Goal: Information Seeking & Learning: Learn about a topic

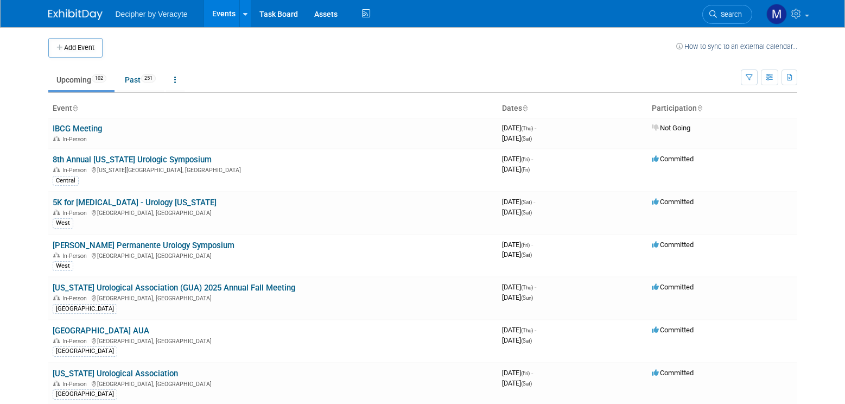
click at [833, 261] on body "Decipher by Veracyte Events Add Event Bulk Upload Events Shareable Event Boards…" at bounding box center [422, 202] width 845 height 404
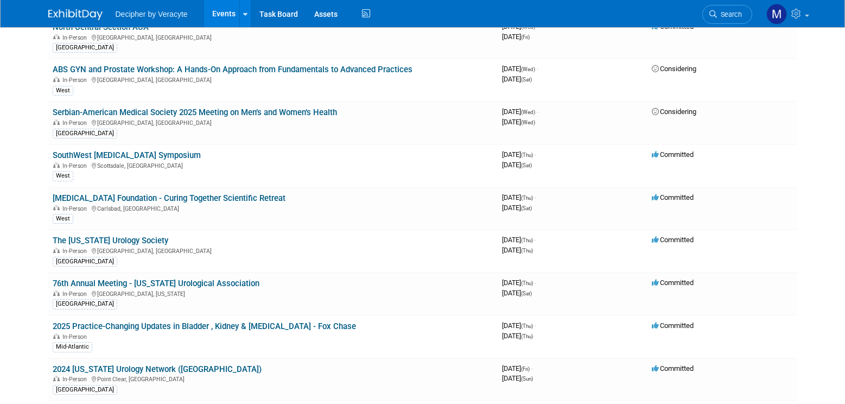
scroll to position [1791, 0]
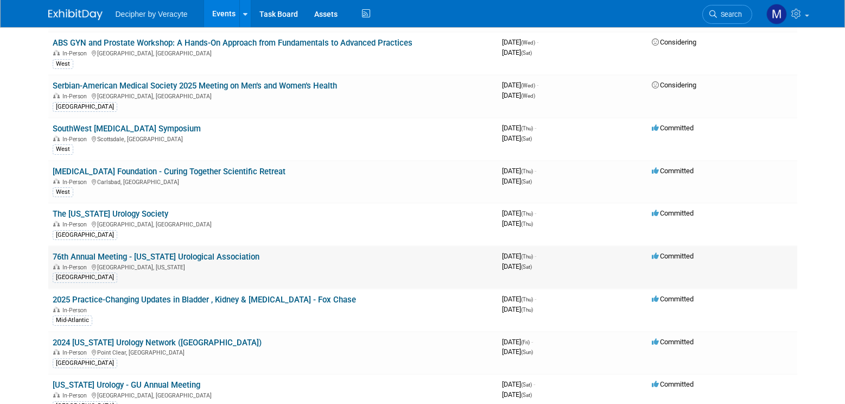
click at [225, 253] on link "76th Annual Meeting - [US_STATE] Urological Association" at bounding box center [156, 257] width 207 height 10
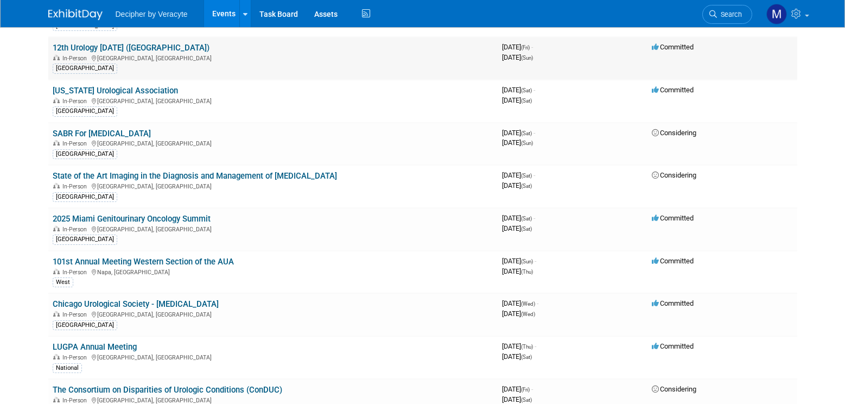
scroll to position [2225, 0]
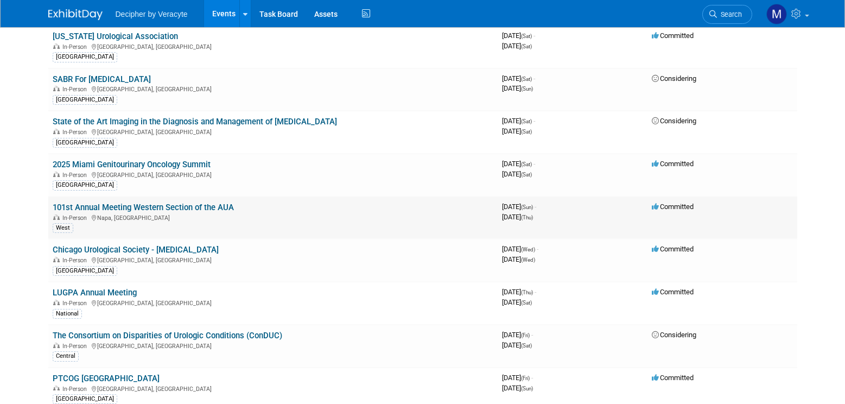
click at [201, 205] on link "101st Annual Meeting Western Section of the AUA" at bounding box center [143, 207] width 181 height 10
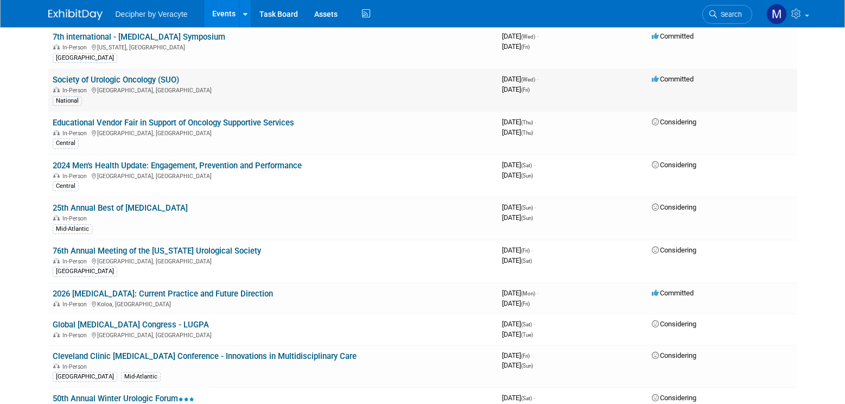
scroll to position [2877, 0]
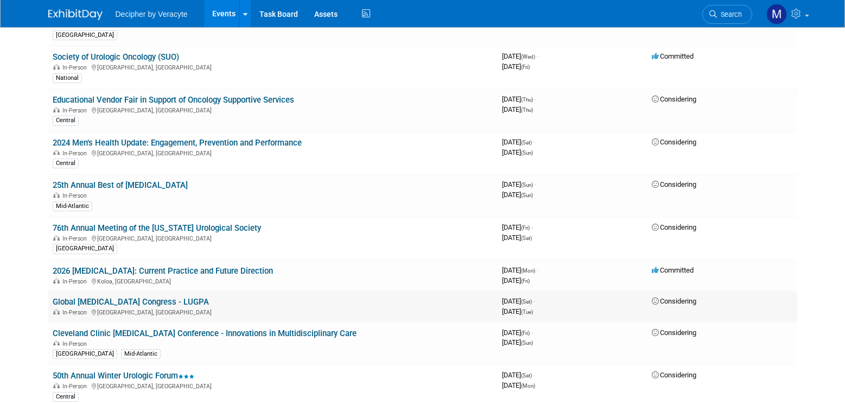
click at [163, 302] on link "Global [MEDICAL_DATA] Congress - LUGPA" at bounding box center [131, 302] width 156 height 10
click at [180, 268] on link "2026 [MEDICAL_DATA]: Current Practice and Future Direction" at bounding box center [163, 271] width 220 height 10
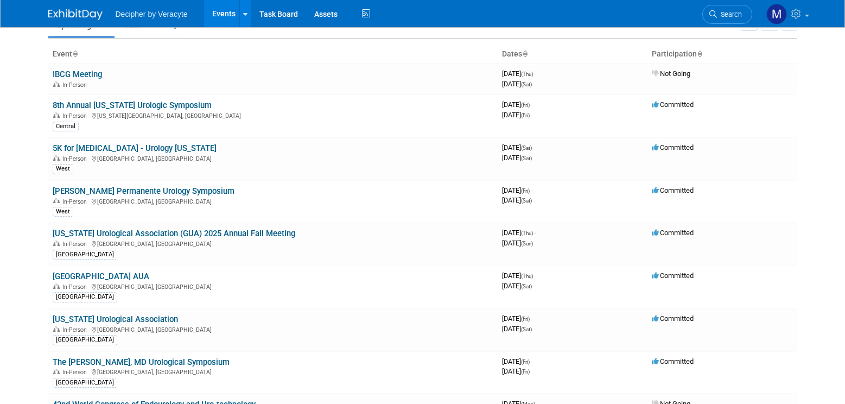
scroll to position [0, 0]
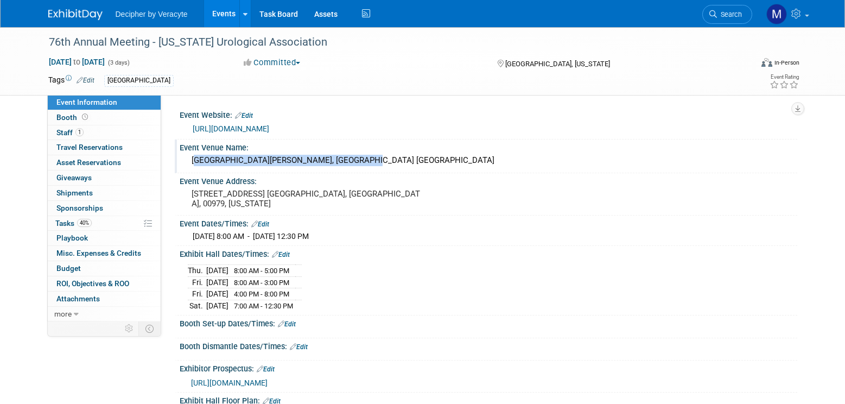
drag, startPoint x: 343, startPoint y: 161, endPoint x: 189, endPoint y: 158, distance: 153.1
click at [189, 158] on div "Fairmont El San Juan Hotel, Isla Verde PR" at bounding box center [488, 160] width 601 height 17
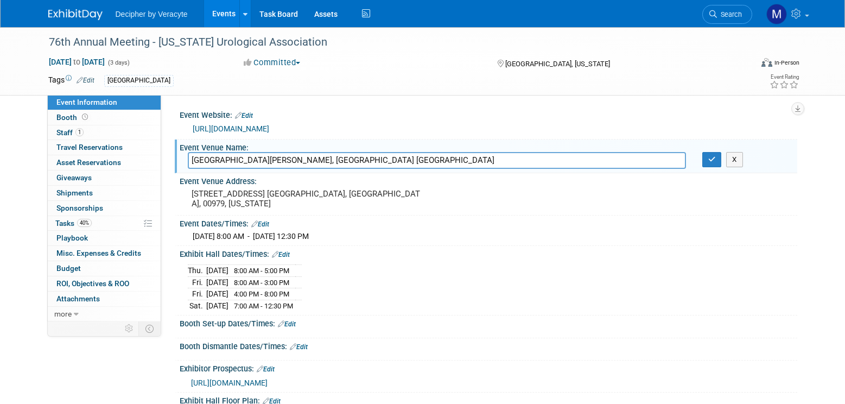
drag, startPoint x: 198, startPoint y: 157, endPoint x: 521, endPoint y: 255, distance: 336.7
click at [522, 255] on div "Exhibit Hall Dates/Times: Edit" at bounding box center [489, 253] width 618 height 14
drag, startPoint x: 350, startPoint y: 162, endPoint x: 205, endPoint y: 153, distance: 145.7
click at [185, 145] on div "Event Venue Name: Fairmont El San Juan Hotel, Isla Verde PR Fairmont El San Jua…" at bounding box center [486, 157] width 623 height 34
click at [473, 232] on div "Thu. Oct 23, 2025 8:00 AM - Sat. Oct 25, 2025 12:30 PM" at bounding box center [488, 235] width 601 height 14
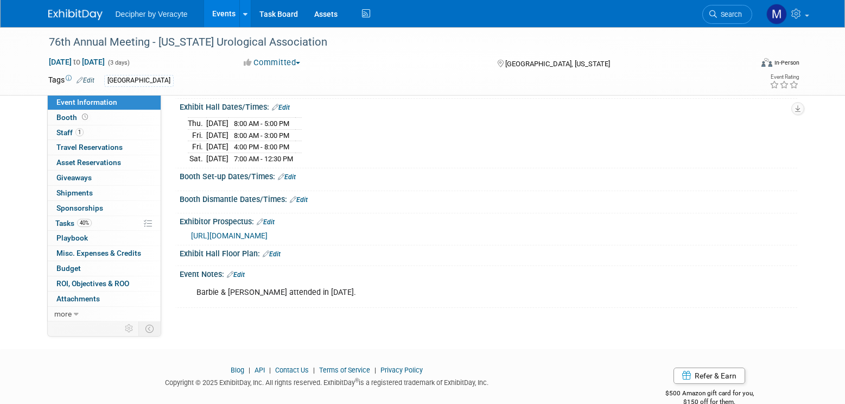
scroll to position [163, 0]
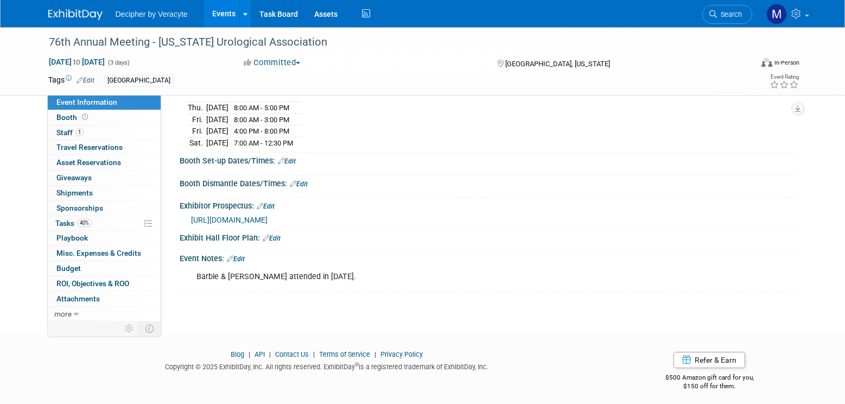
click at [372, 241] on html "Decipher by Veracyte Events Add Event Bulk Upload Events Shareable Event Boards…" at bounding box center [422, 39] width 845 height 404
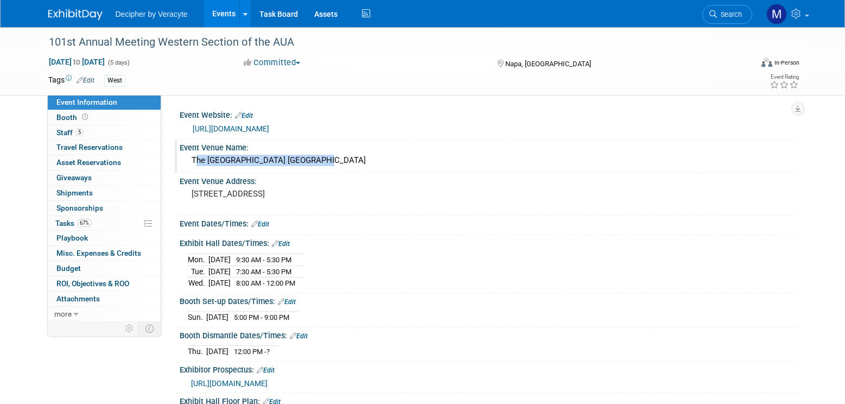
drag, startPoint x: 311, startPoint y: 160, endPoint x: 186, endPoint y: 158, distance: 124.9
click at [186, 158] on div "The Meritage Resort Napa Valley" at bounding box center [489, 161] width 618 height 18
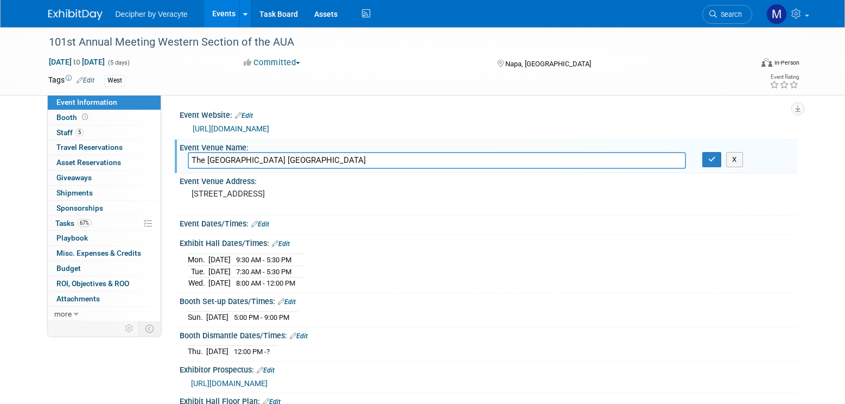
drag, startPoint x: 309, startPoint y: 161, endPoint x: 189, endPoint y: 166, distance: 120.6
click at [189, 166] on input "The Meritage Resort Napa Valley" at bounding box center [437, 160] width 498 height 17
drag, startPoint x: 385, startPoint y: 161, endPoint x: 153, endPoint y: 163, distance: 232.9
click at [153, 163] on div "Event Information Event Info Booth Booth 5 Staff 5 Staff 0 Travel Reservations …" at bounding box center [422, 241] width 765 height 429
type input "Fairmont El San Juan Hotel, Isla Verde PR"
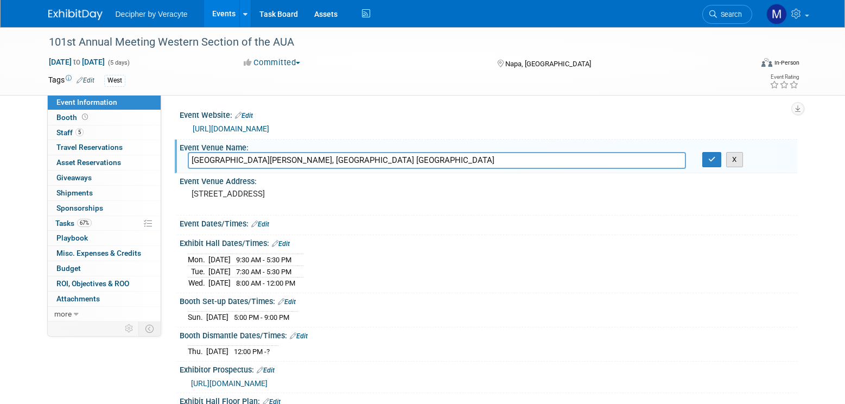
click at [740, 164] on button "X" at bounding box center [734, 159] width 17 height 15
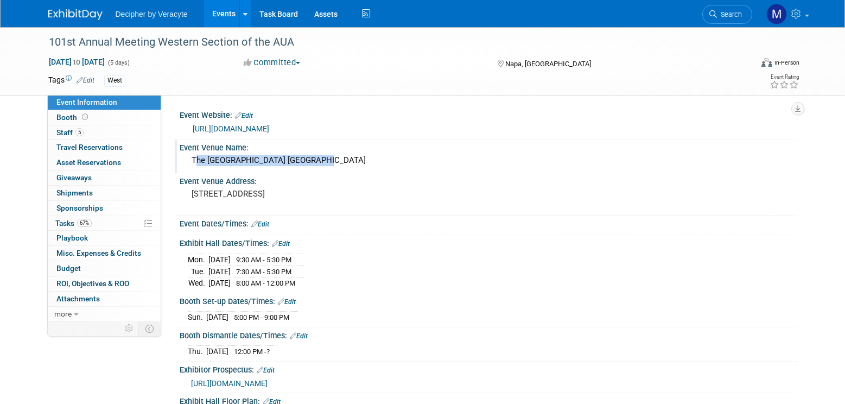
drag, startPoint x: 312, startPoint y: 162, endPoint x: 188, endPoint y: 154, distance: 124.0
click at [188, 154] on div "The Meritage Resort Napa Valley" at bounding box center [488, 160] width 601 height 17
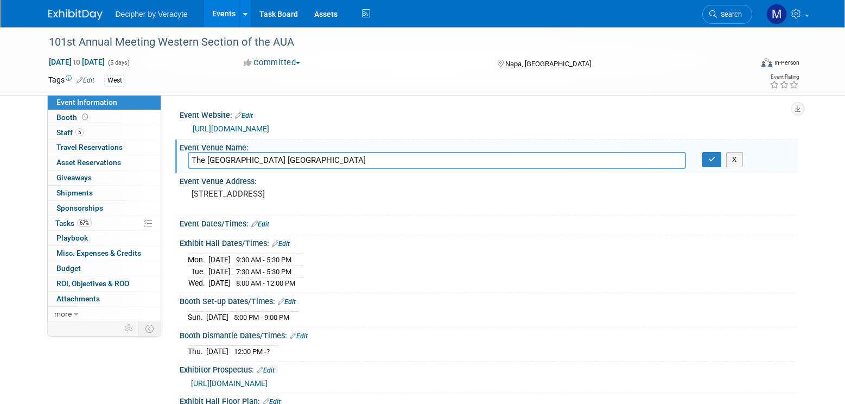
drag, startPoint x: 318, startPoint y: 158, endPoint x: 185, endPoint y: 160, distance: 133.5
click at [185, 160] on div "The Meritage Resort Napa Valley" at bounding box center [437, 160] width 515 height 17
click at [676, 218] on div "Event Dates/Times: Edit" at bounding box center [489, 222] width 618 height 14
click at [741, 166] on button "X" at bounding box center [734, 159] width 17 height 15
